Goal: Task Accomplishment & Management: Manage account settings

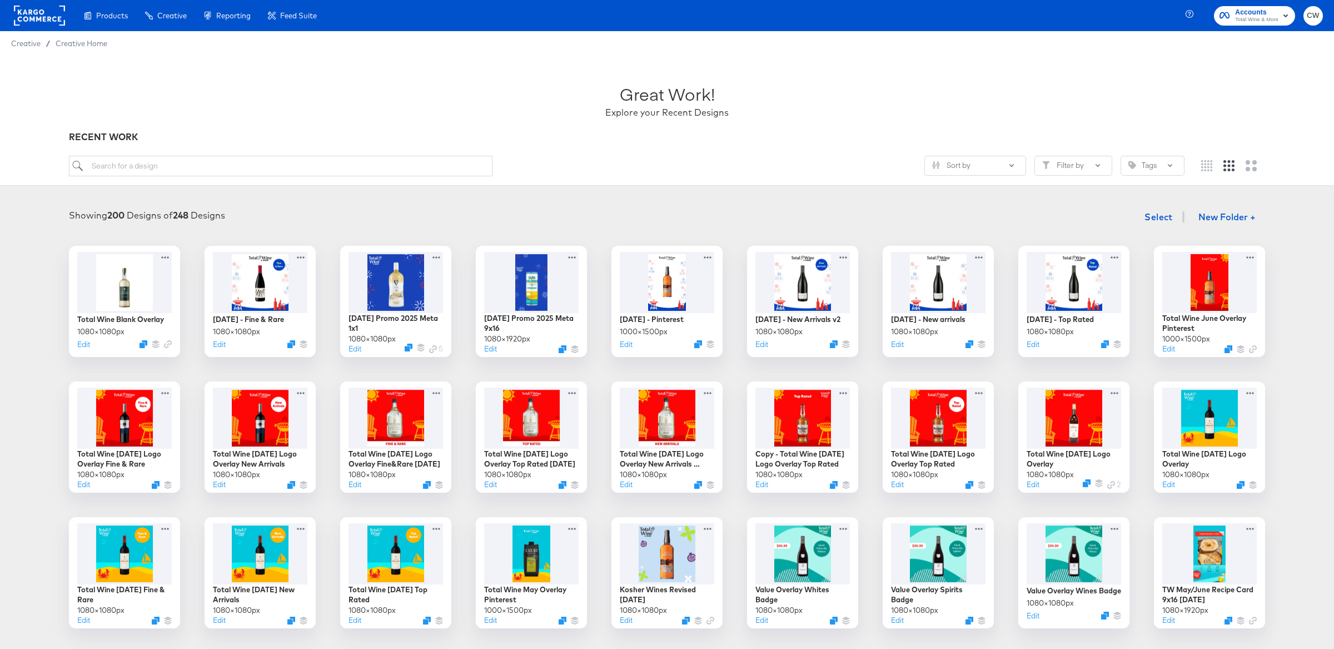
click at [1260, 13] on span "Accounts" at bounding box center [1257, 13] width 43 height 12
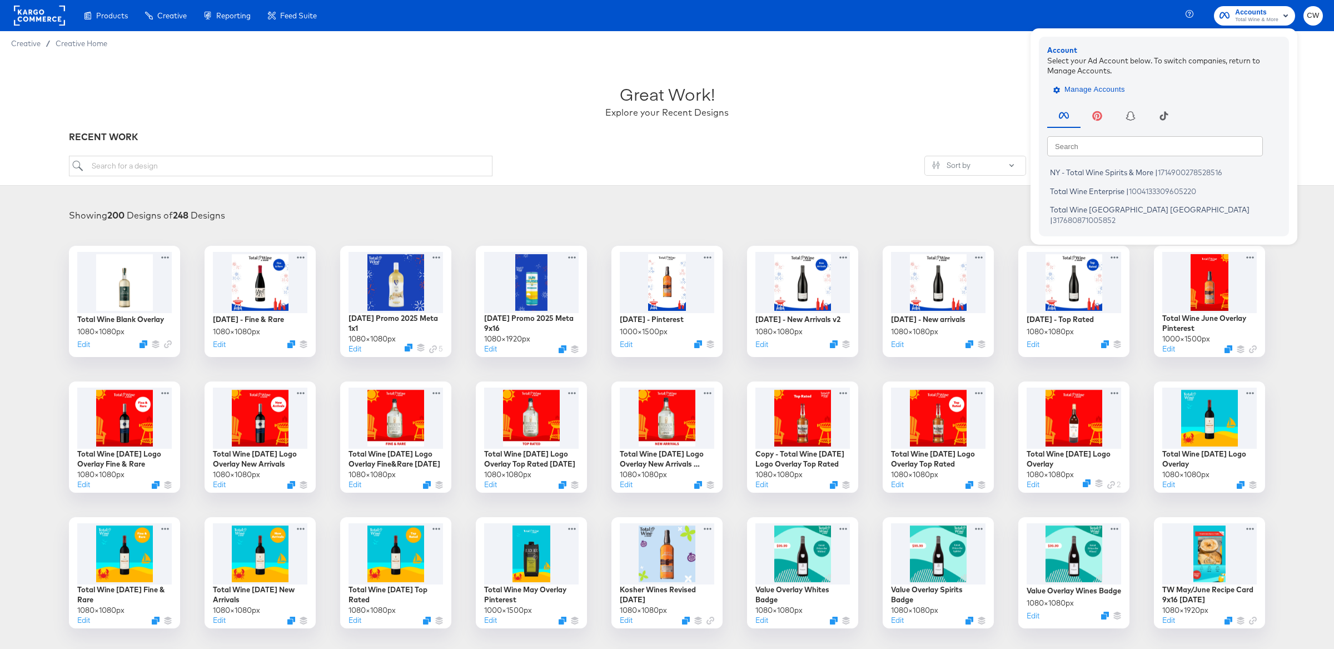
click at [1081, 87] on span "Manage Accounts" at bounding box center [1091, 89] width 70 height 13
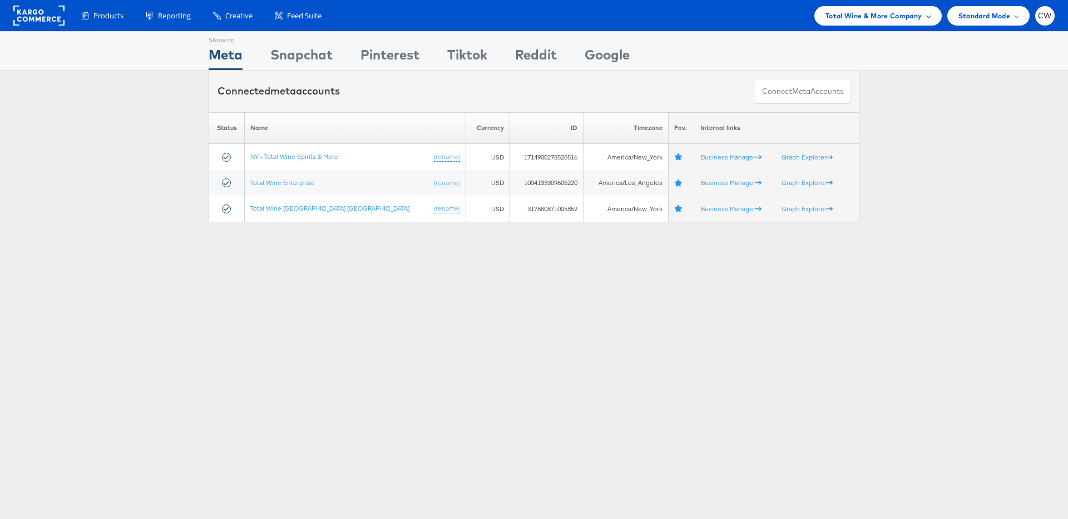
click at [855, 21] on span "Total Wine & More Company" at bounding box center [873, 16] width 97 height 12
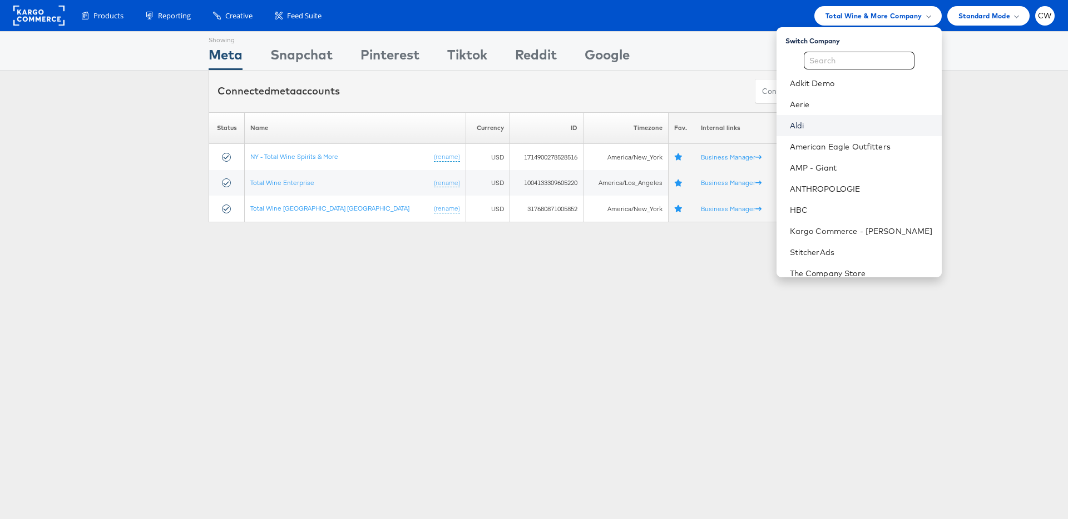
click at [831, 122] on link "Aldi" at bounding box center [861, 125] width 143 height 11
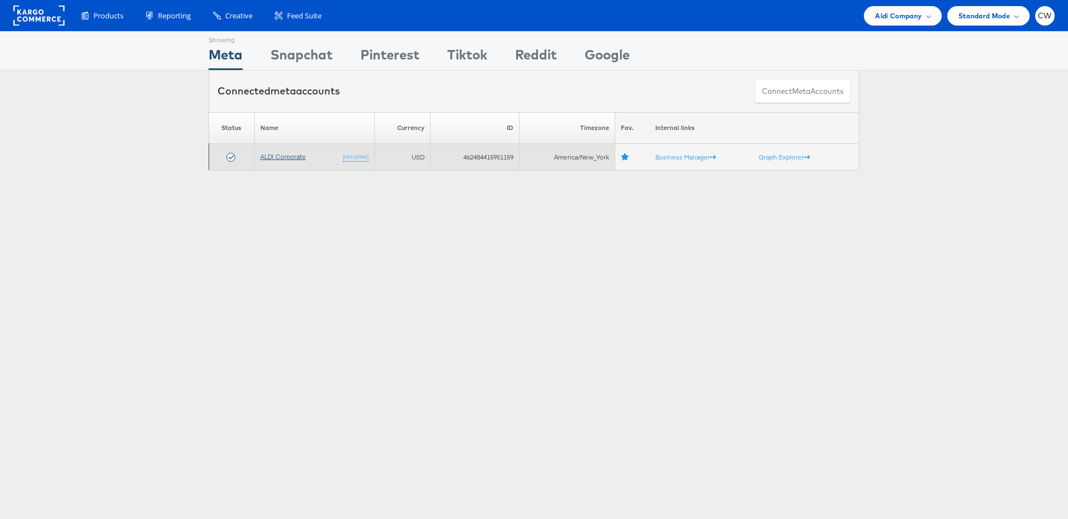
click at [291, 158] on link "ALDI Corporate" at bounding box center [283, 156] width 46 height 8
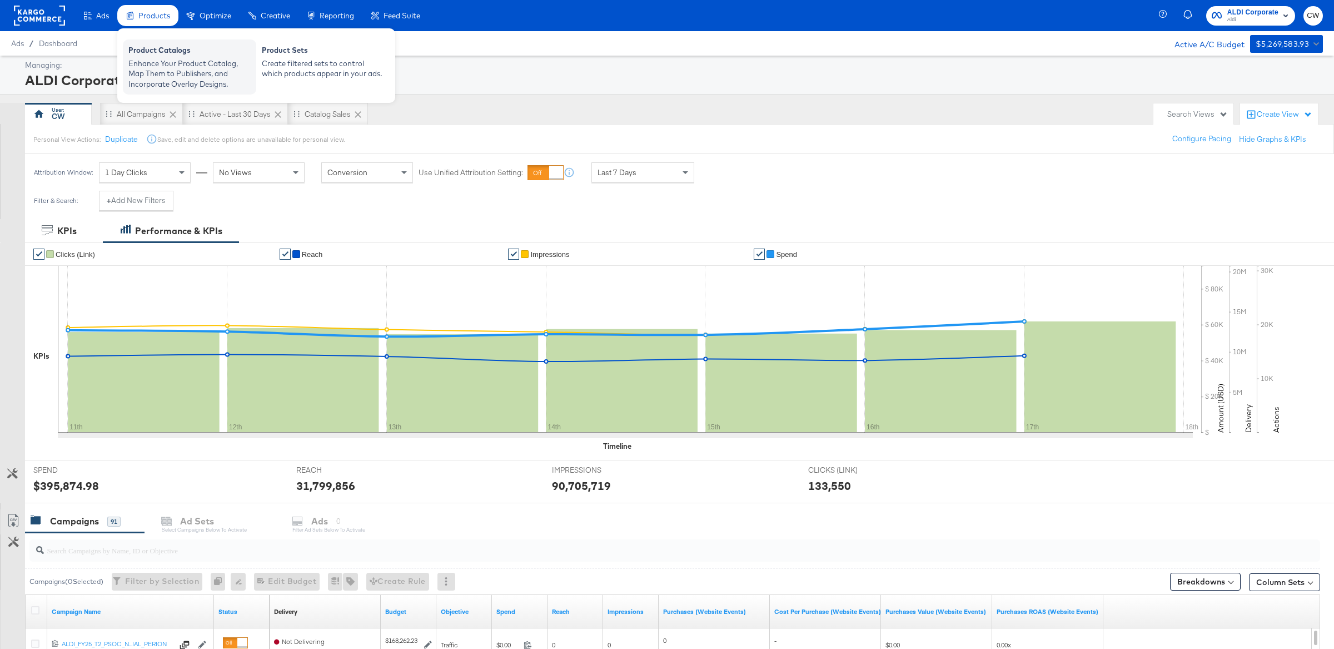
click at [210, 71] on div "Enhance Your Product Catalog, Map Them to Publishers, and Incorporate Overlay D…" at bounding box center [189, 73] width 122 height 31
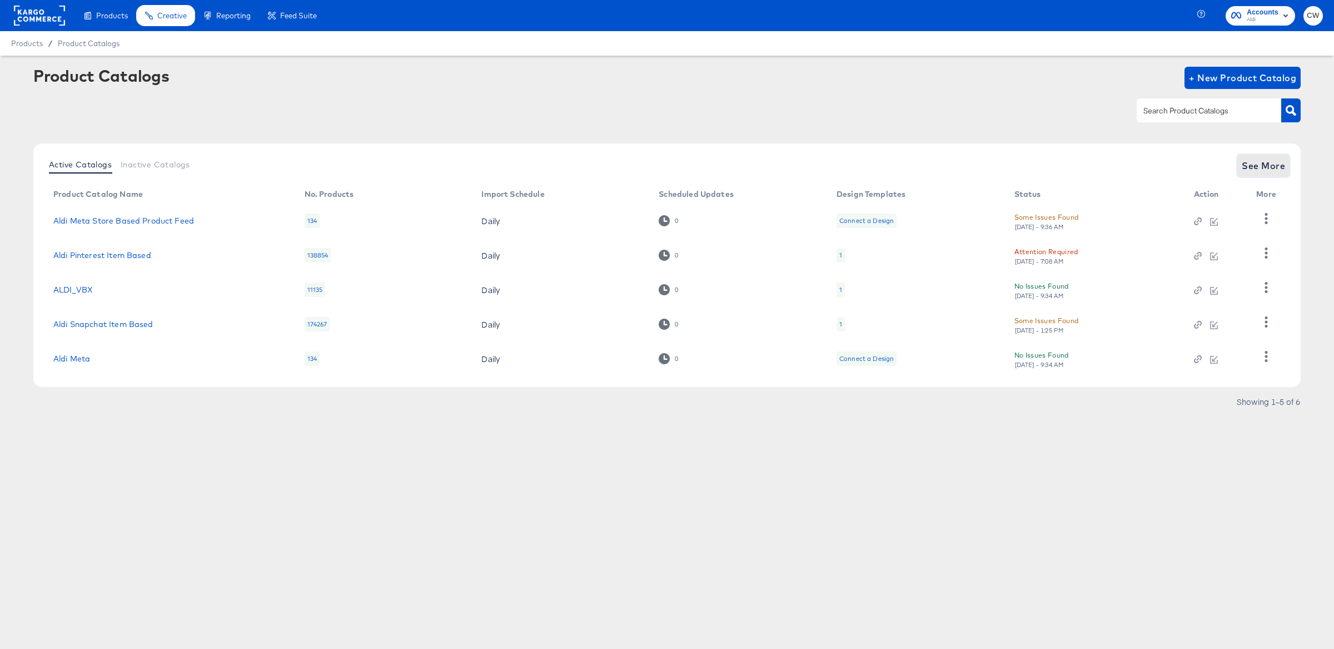
click at [1271, 174] on button "See More" at bounding box center [1264, 166] width 52 height 22
